Goal: Book appointment/travel/reservation

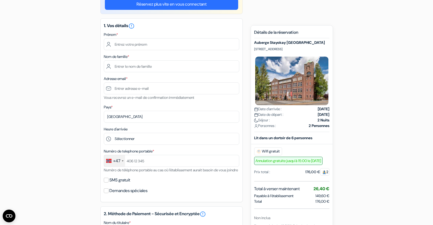
scroll to position [56, 0]
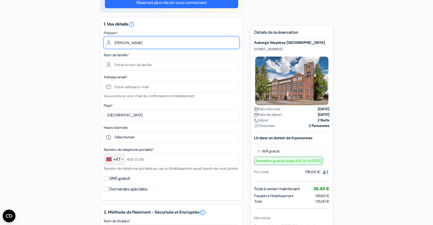
type input "[PERSON_NAME]"
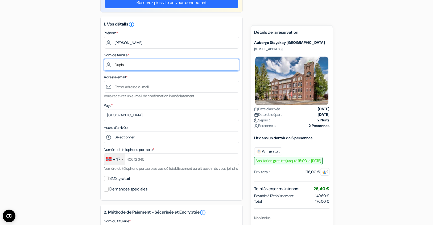
type input "Dupin"
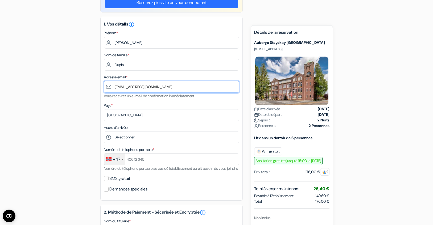
type input "[EMAIL_ADDRESS][DOMAIN_NAME]"
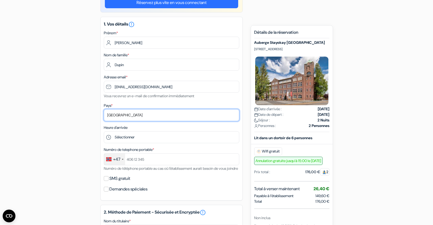
select select "67"
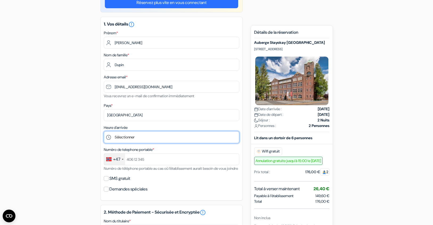
select select "11"
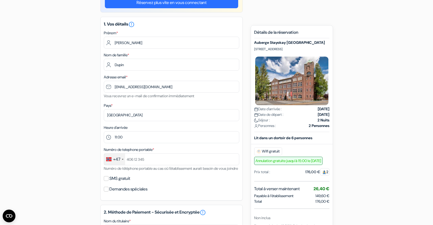
click at [119, 161] on div "+47" at bounding box center [116, 160] width 7 height 6
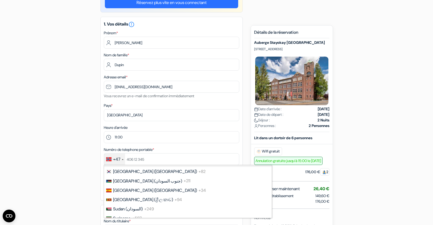
scroll to position [1928, 0]
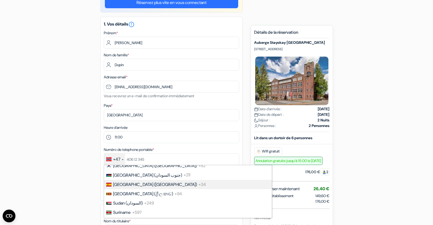
click at [132, 183] on span "[GEOGRAPHIC_DATA] ([GEOGRAPHIC_DATA])" at bounding box center [155, 185] width 84 height 6
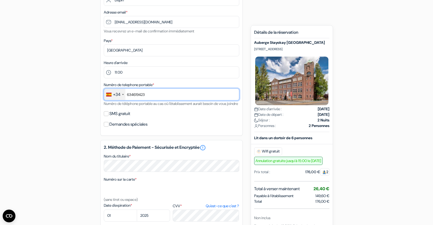
scroll to position [125, 0]
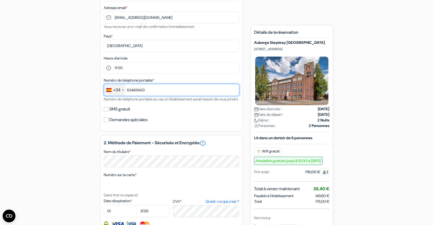
type input "634619423"
click at [71, 118] on div "add_box Auberge Stayokay [GEOGRAPHIC_DATA] [STREET_ADDRESS] Détails de l'établi…" at bounding box center [216, 141] width 351 height 436
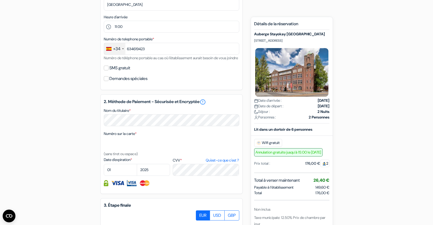
scroll to position [167, 0]
select select "12"
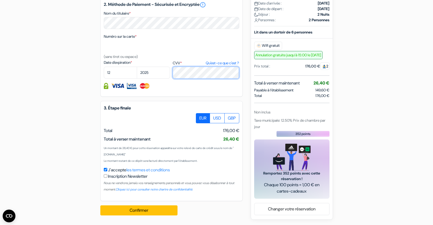
scroll to position [270, 0]
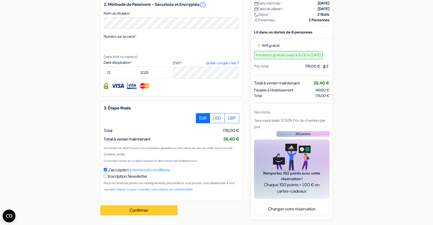
click at [131, 209] on button "Confirmer Loading..." at bounding box center [138, 211] width 77 height 10
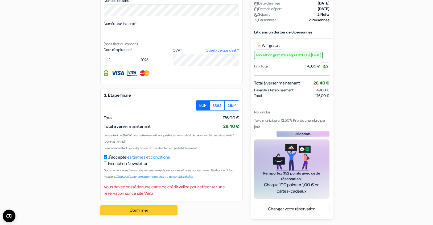
scroll to position [283, 0]
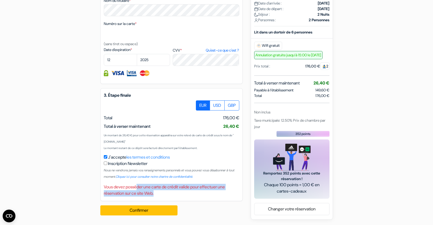
drag, startPoint x: 140, startPoint y: 187, endPoint x: 188, endPoint y: 195, distance: 49.1
click at [188, 195] on div "Vous devez posséder une carte de crédit valide pour effectuer une réservation s…" at bounding box center [171, 190] width 135 height 13
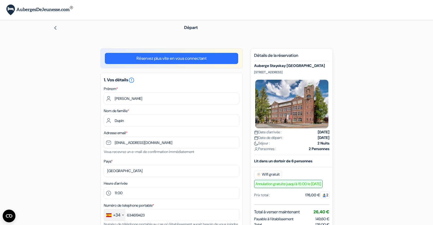
scroll to position [0, 0]
drag, startPoint x: 255, startPoint y: 65, endPoint x: 361, endPoint y: 67, distance: 106.0
copy h5 "Auberge Stayokay [GEOGRAPHIC_DATA]"
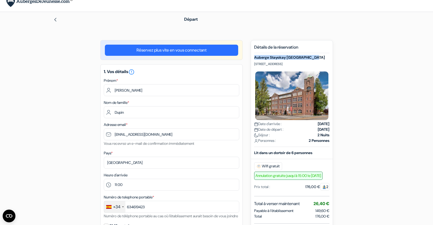
scroll to position [8, 0]
click at [190, 52] on link "Réservez plus vite en vous connectant" at bounding box center [171, 50] width 133 height 11
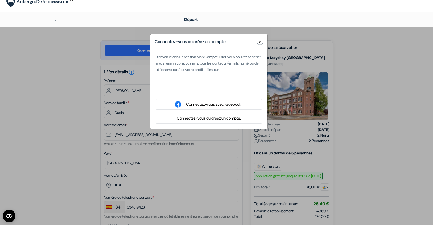
click at [208, 90] on div "Logg på med Google. Åpnes i en ny fane" at bounding box center [209, 91] width 106 height 12
